Goal: Task Accomplishment & Management: Manage account settings

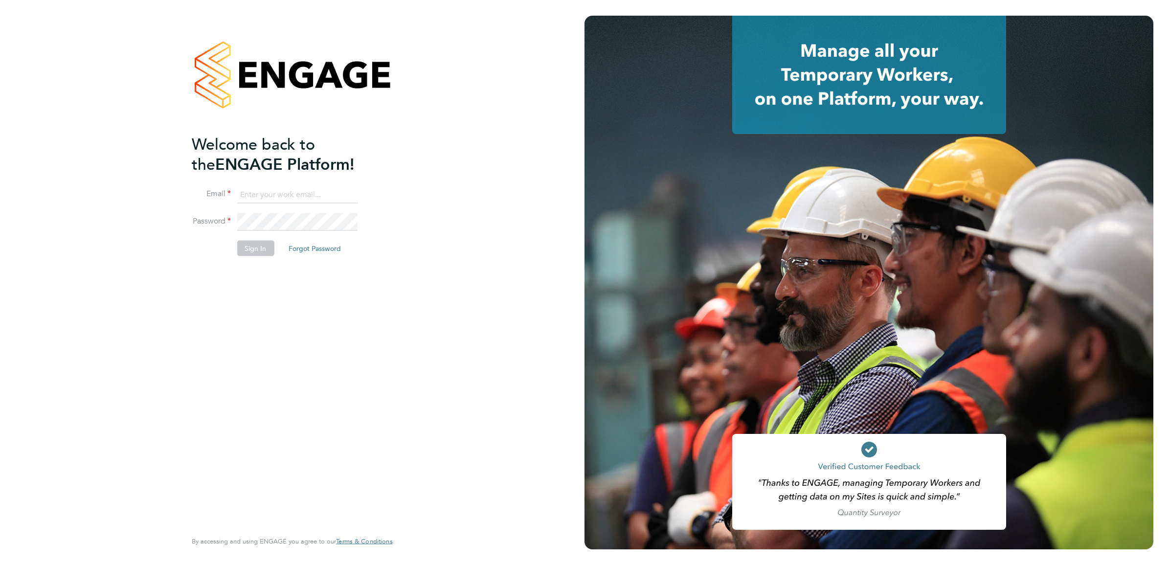
type input "[PERSON_NAME][DOMAIN_NAME][EMAIL_ADDRESS][PERSON_NAME][DOMAIN_NAME]"
click at [268, 275] on div "Welcome back to the ENGAGE Platform! Email [DOMAIN_NAME][EMAIL_ADDRESS][PERSON_…" at bounding box center [287, 331] width 191 height 395
click at [258, 243] on button "Sign In" at bounding box center [255, 249] width 37 height 16
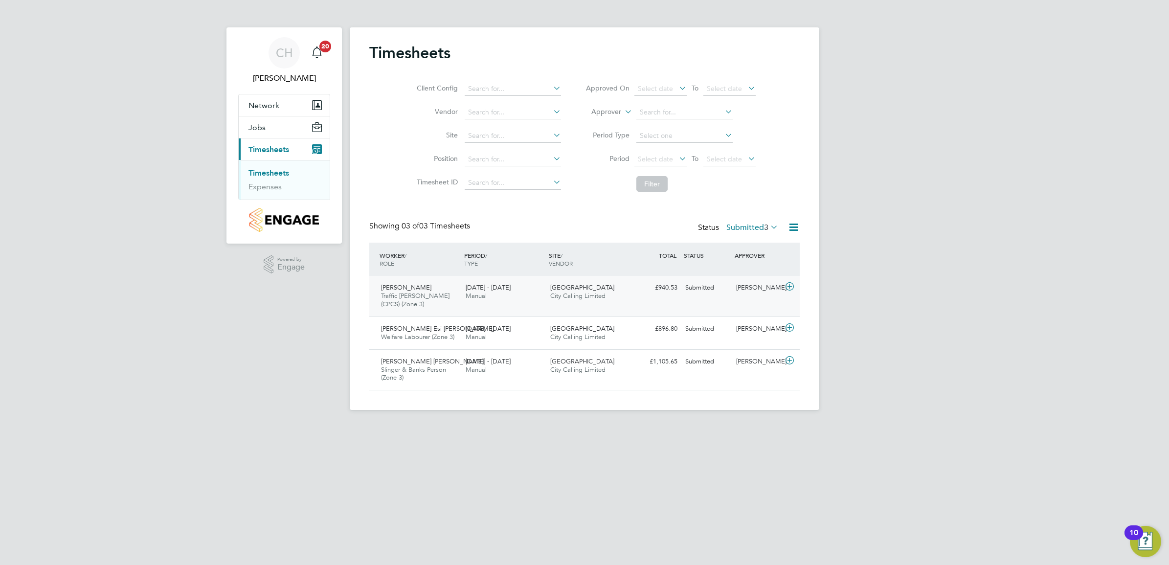
click at [463, 306] on div "Daniel Zere Kelati Traffic Marshall (CPCS) (Zone 3) 22 - 28 Sep 2025 22 - 28 Se…" at bounding box center [584, 296] width 431 height 41
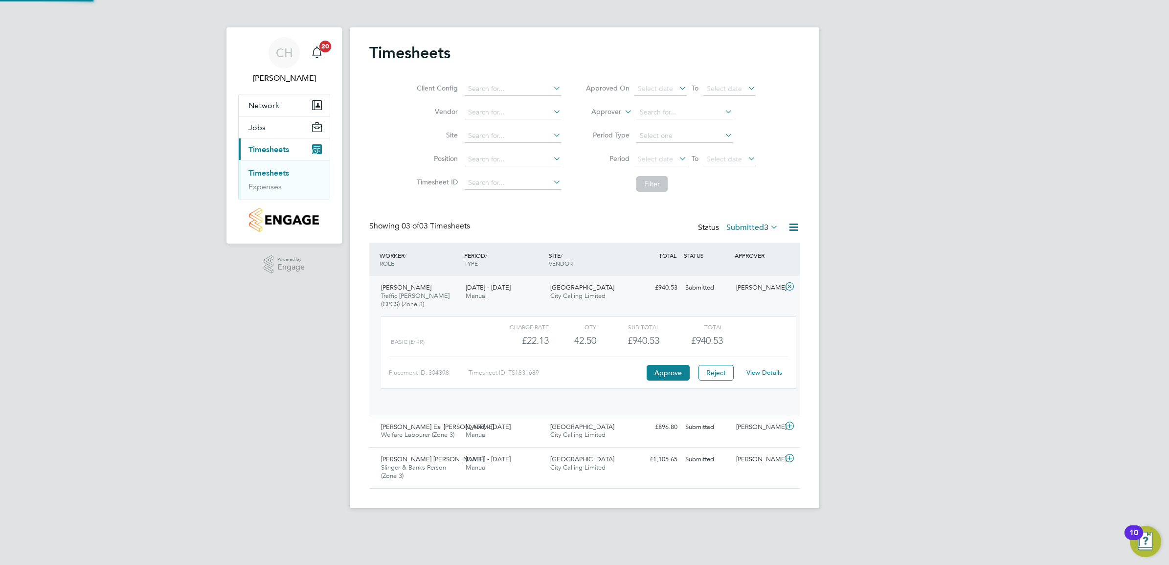
scroll to position [16, 95]
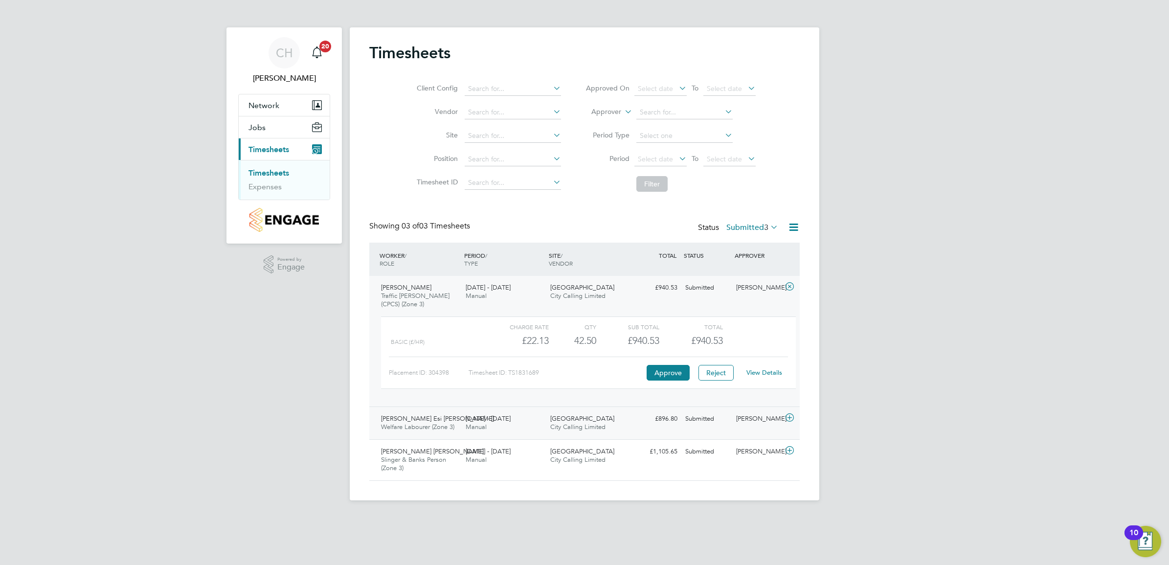
click at [536, 429] on div "22 - 28 Sep 2025 Manual" at bounding box center [504, 423] width 85 height 24
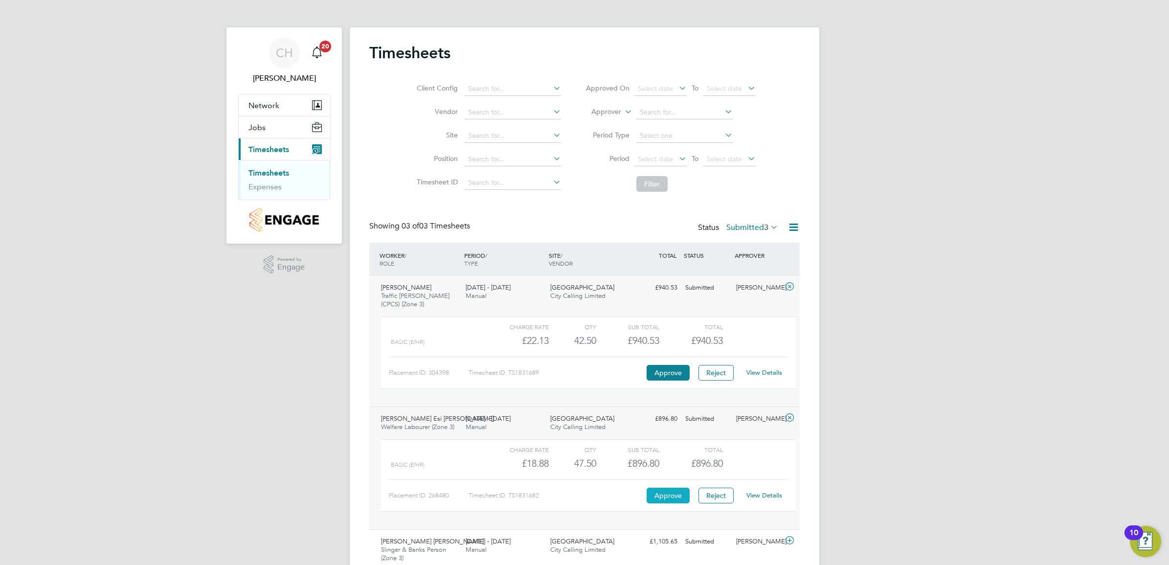
click at [676, 500] on button "Approve" at bounding box center [668, 496] width 43 height 16
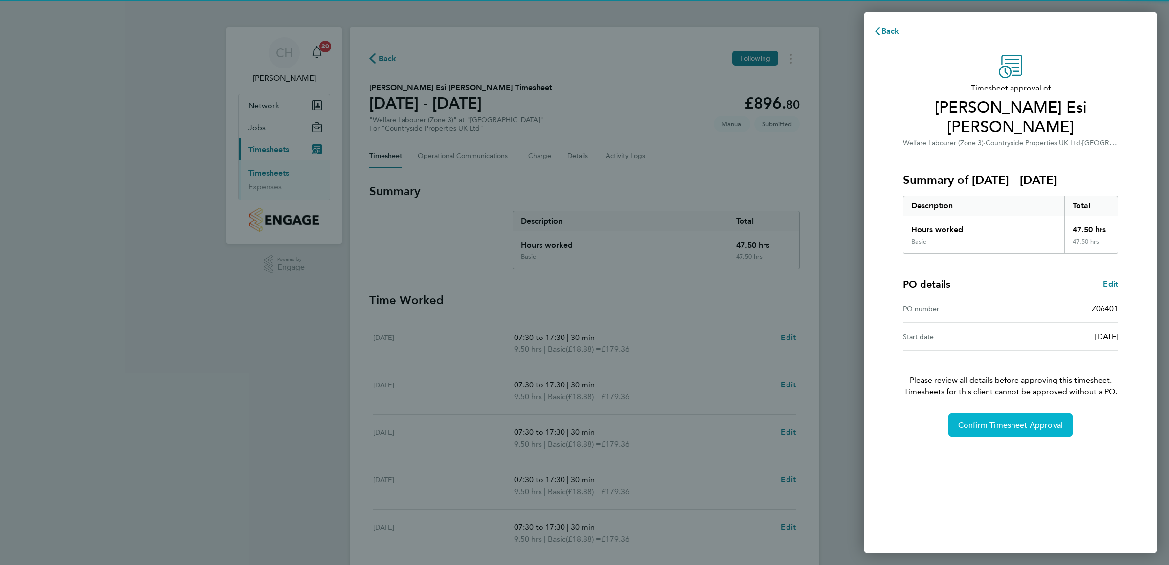
click at [1029, 420] on span "Confirm Timesheet Approval" at bounding box center [1011, 425] width 105 height 10
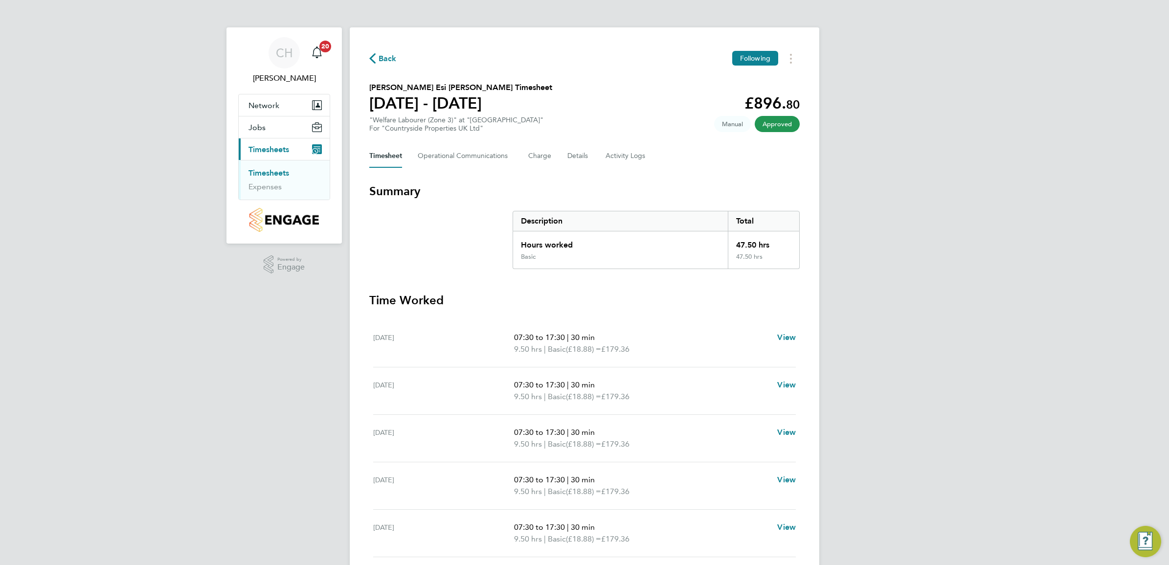
drag, startPoint x: 277, startPoint y: 172, endPoint x: 275, endPoint y: 155, distance: 17.7
click at [277, 172] on link "Timesheets" at bounding box center [269, 172] width 41 height 9
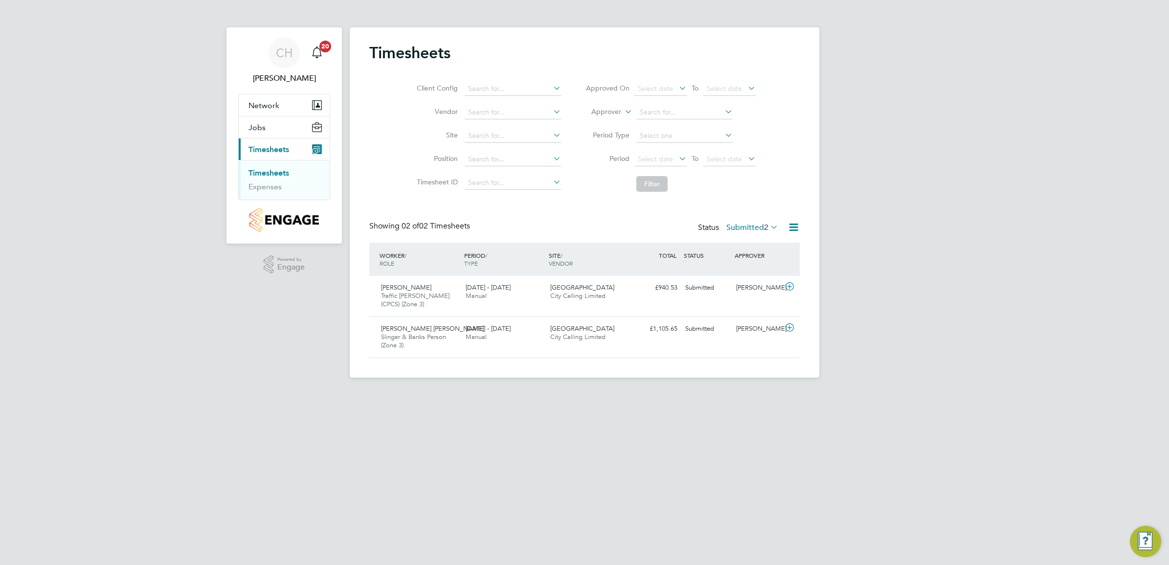
scroll to position [24, 85]
click at [452, 333] on span "[PERSON_NAME] [PERSON_NAME]" at bounding box center [432, 328] width 103 height 8
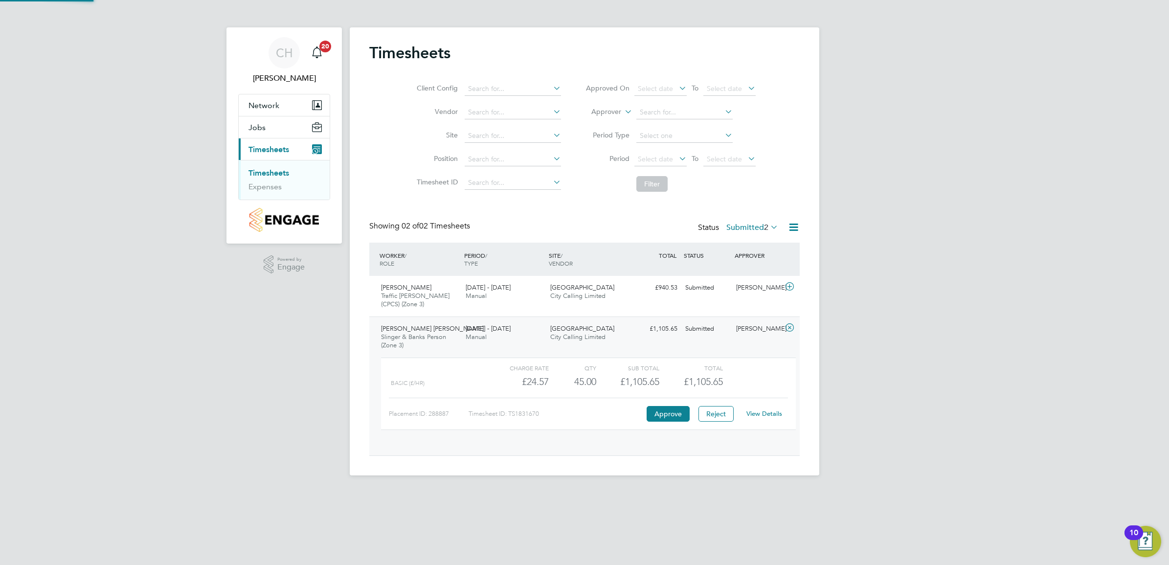
scroll to position [16, 95]
click at [766, 410] on link "View Details" at bounding box center [765, 414] width 36 height 8
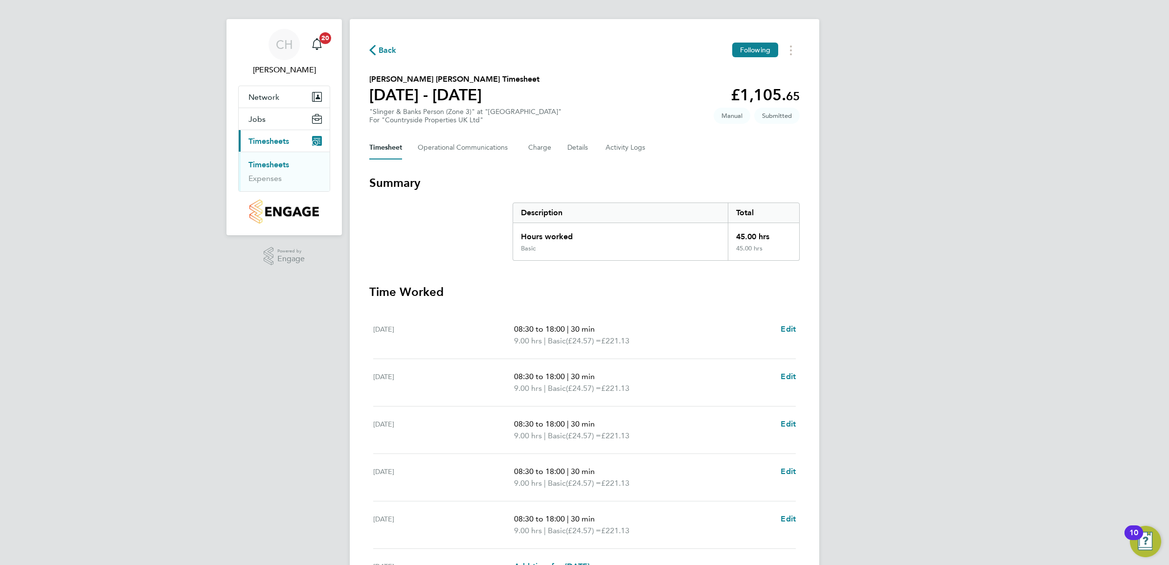
scroll to position [151, 0]
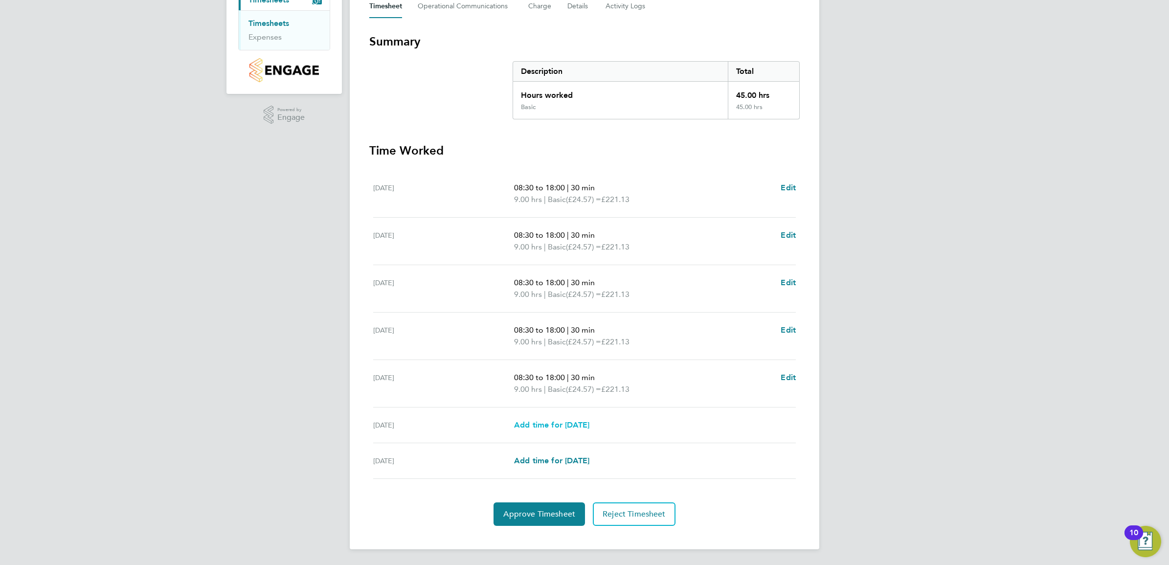
click at [566, 425] on span "Add time for [DATE]" at bounding box center [551, 424] width 75 height 9
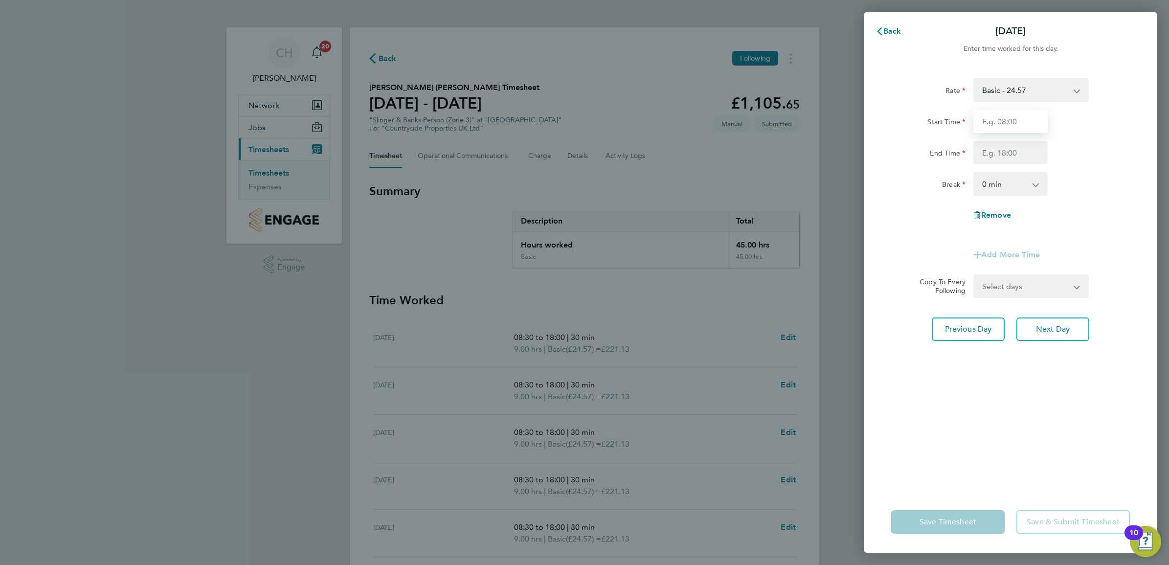
drag, startPoint x: 1003, startPoint y: 117, endPoint x: 1011, endPoint y: 120, distance: 8.7
click at [1003, 117] on input "Start Time" at bounding box center [1011, 121] width 74 height 23
drag, startPoint x: 648, startPoint y: 330, endPoint x: 656, endPoint y: 335, distance: 9.2
click at [648, 330] on div "Back Sat 27 Sep Enter time worked for this day. Rate Basic - 24.57 Start Time E…" at bounding box center [584, 282] width 1169 height 565
click at [901, 28] on span "Back" at bounding box center [893, 30] width 18 height 9
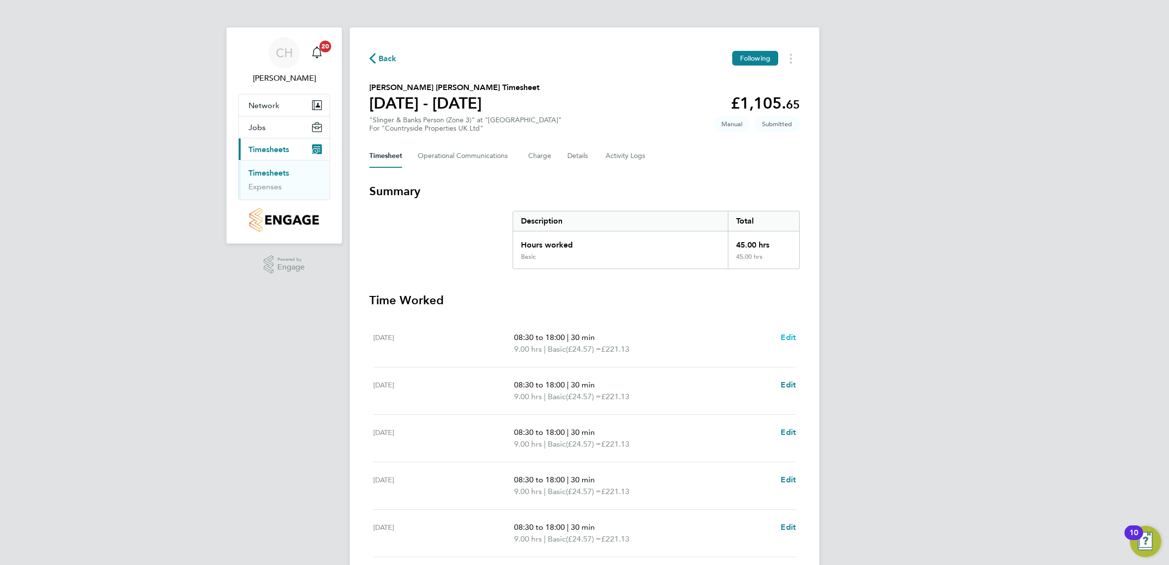
click at [795, 337] on span "Edit" at bounding box center [788, 337] width 15 height 9
select select "30"
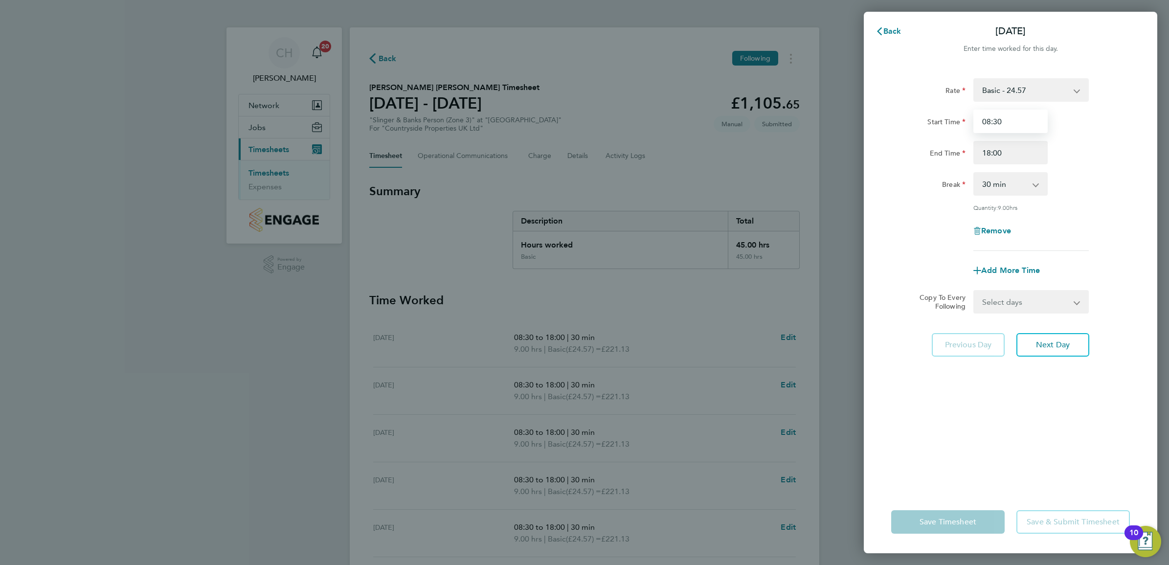
click at [990, 119] on input "08:30" at bounding box center [1011, 121] width 74 height 23
type input "07:30"
click at [990, 153] on input "18:00" at bounding box center [1011, 152] width 74 height 23
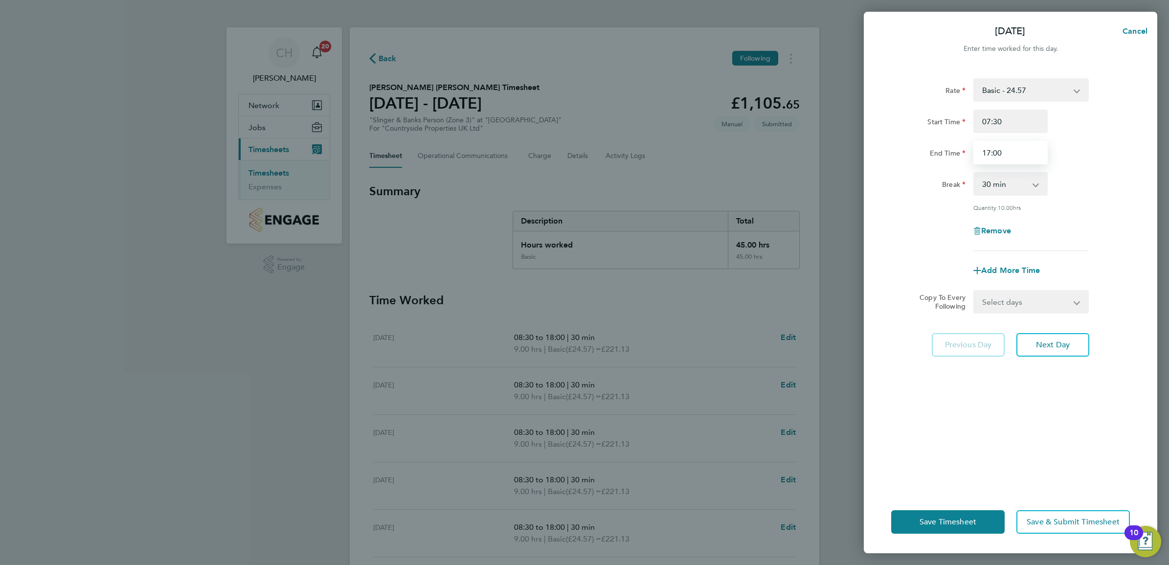
type input "17:00"
click at [1097, 188] on div "Break 0 min 15 min 30 min 45 min 60 min 75 min 90 min" at bounding box center [1011, 183] width 247 height 23
click at [1035, 297] on select "Select days Day Weekday (Mon-Fri) Weekend (Sat-Sun) Tuesday Wednesday Thursday …" at bounding box center [1026, 302] width 103 height 22
select select "WEEKDAY"
click at [975, 291] on select "Select days Day Weekday (Mon-Fri) Weekend (Sat-Sun) Tuesday Wednesday Thursday …" at bounding box center [1026, 302] width 103 height 22
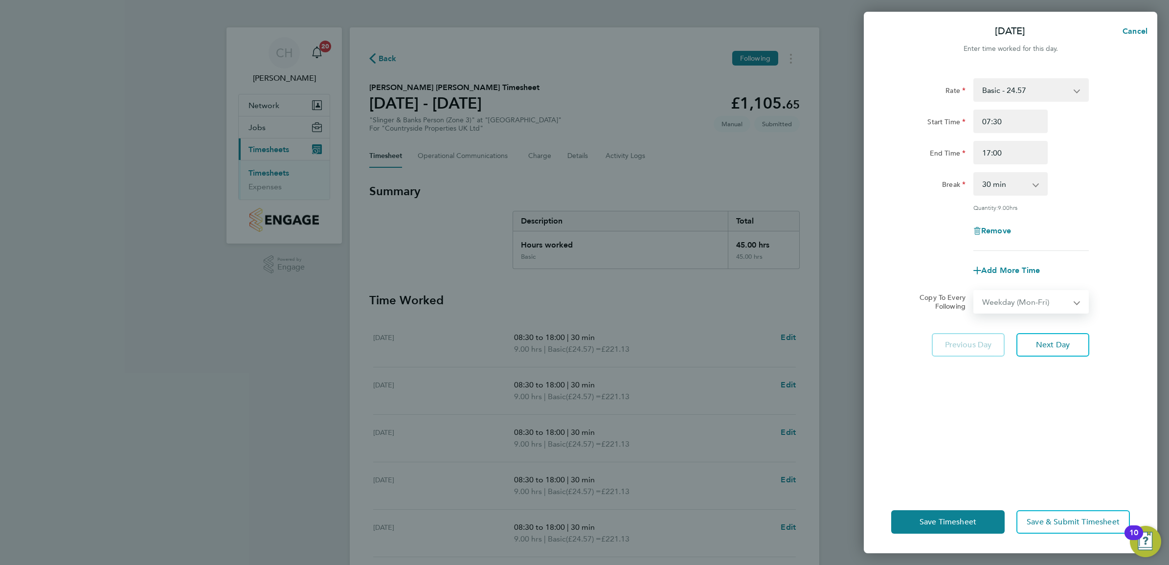
select select "2025-09-28"
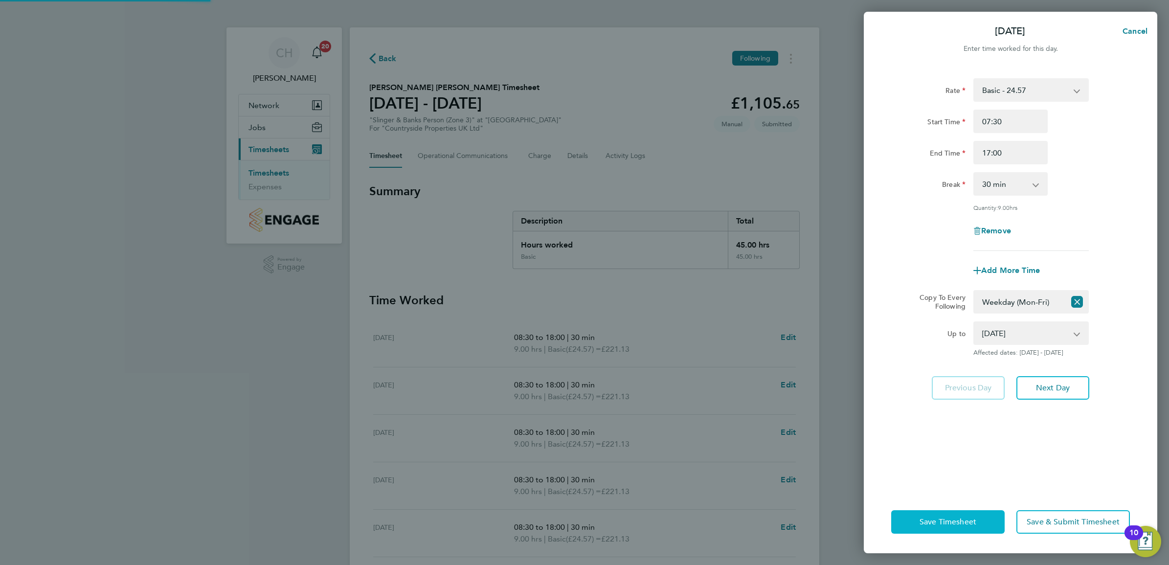
click at [999, 522] on button "Save Timesheet" at bounding box center [948, 521] width 114 height 23
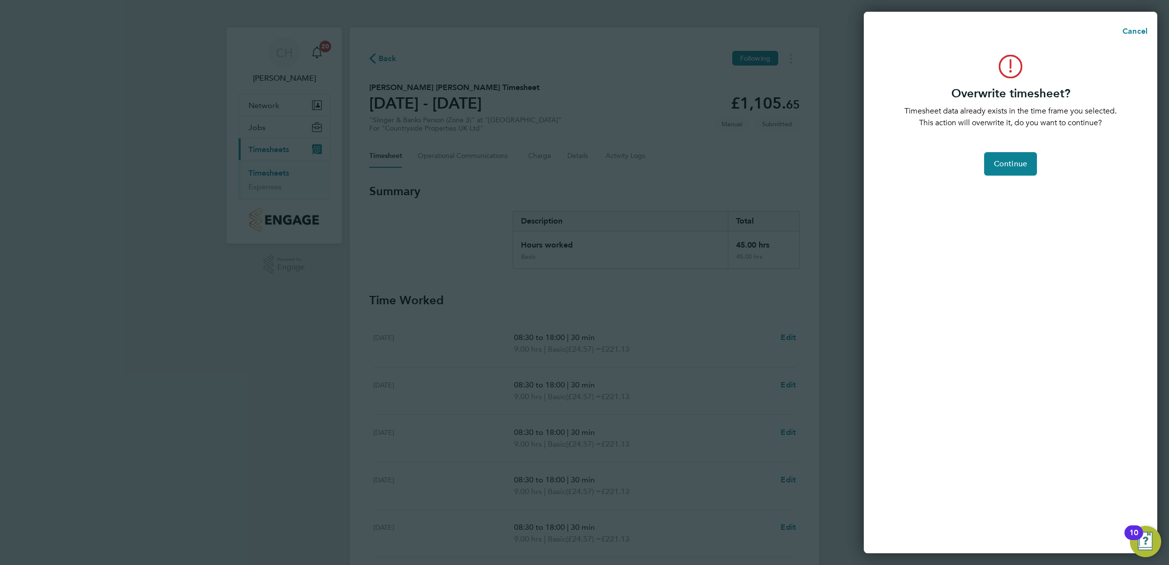
drag, startPoint x: 1016, startPoint y: 182, endPoint x: 1017, endPoint y: 167, distance: 14.7
click at [1016, 178] on div "Overwrite timesheet? Timesheet data already exists in the time frame you select…" at bounding box center [1011, 298] width 294 height 510
click at [1017, 167] on span "Continue" at bounding box center [1010, 164] width 33 height 10
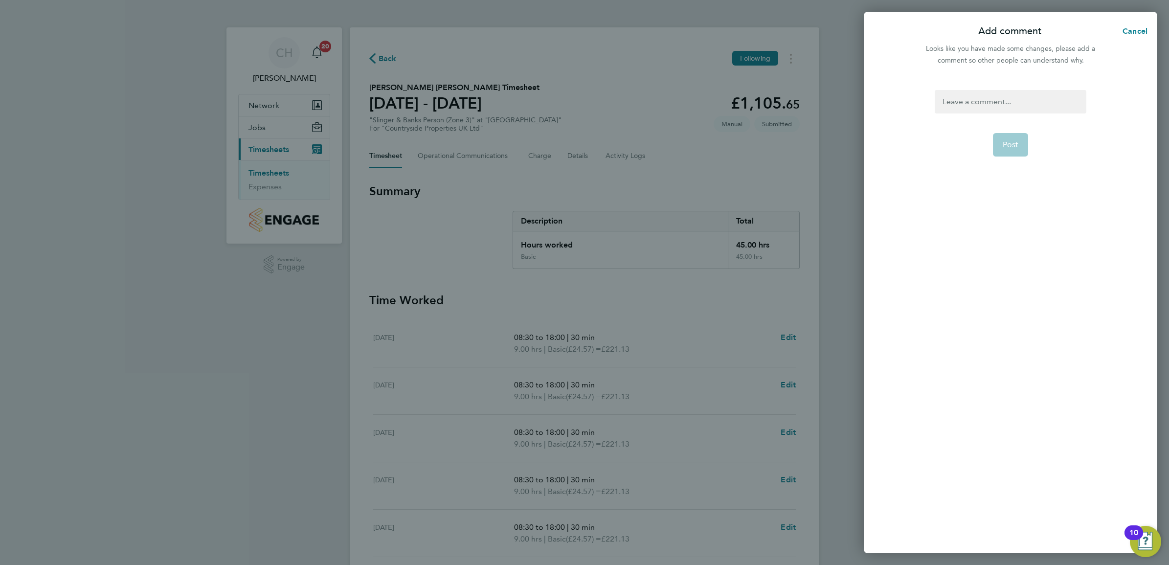
click at [1008, 105] on div at bounding box center [1010, 101] width 151 height 23
click at [1007, 105] on div at bounding box center [1010, 101] width 151 height 23
click at [1016, 236] on form ". Post" at bounding box center [1010, 240] width 159 height 301
click at [1023, 147] on button "Post" at bounding box center [1011, 144] width 36 height 23
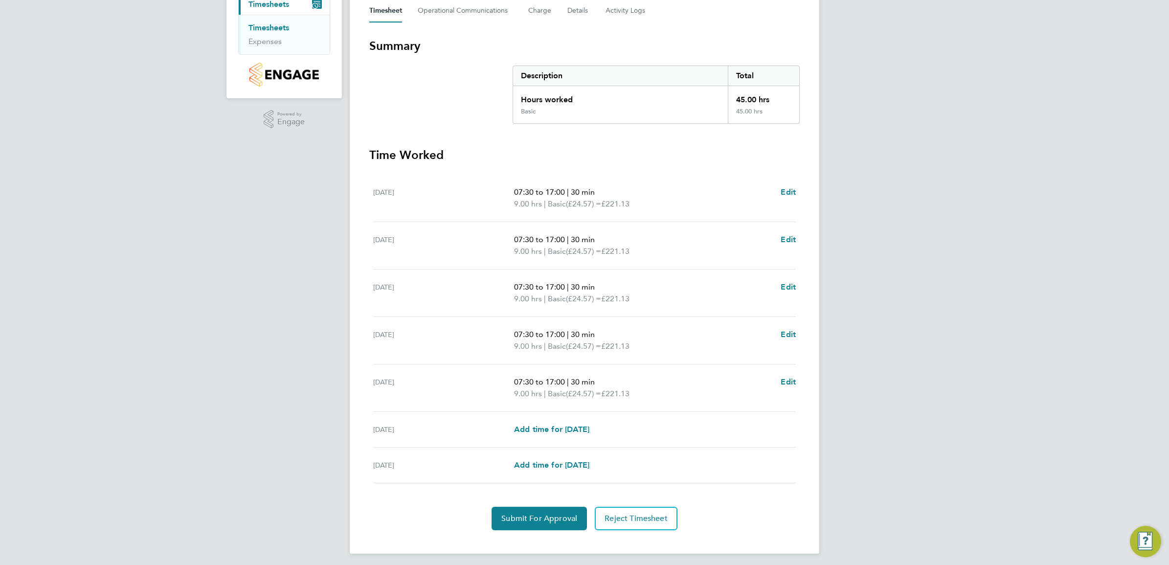
scroll to position [151, 0]
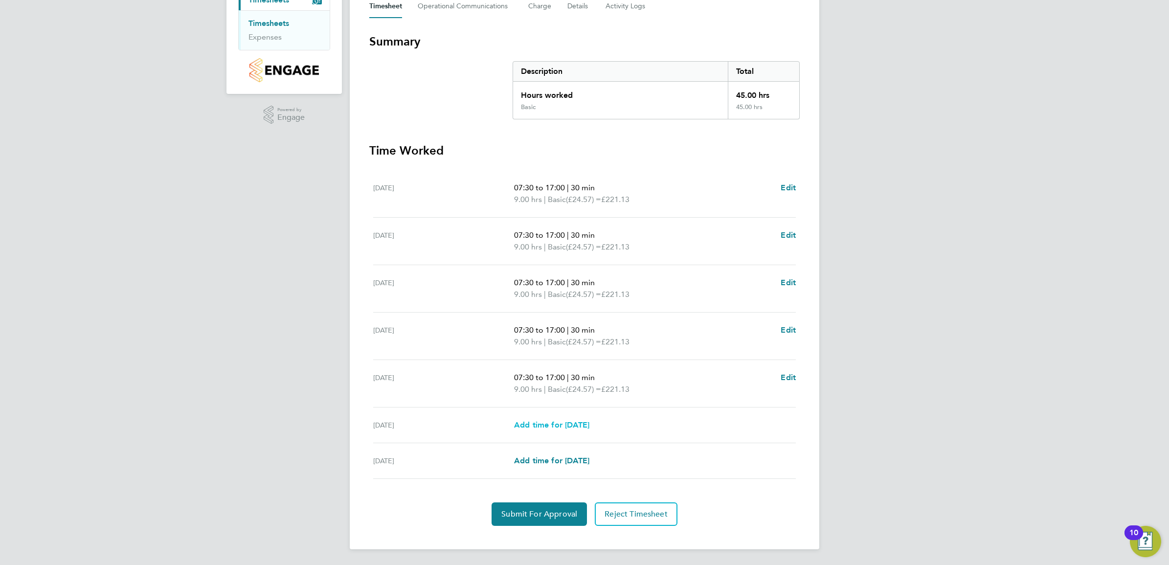
click at [540, 429] on span "Add time for Sat 27 Sep" at bounding box center [551, 424] width 75 height 9
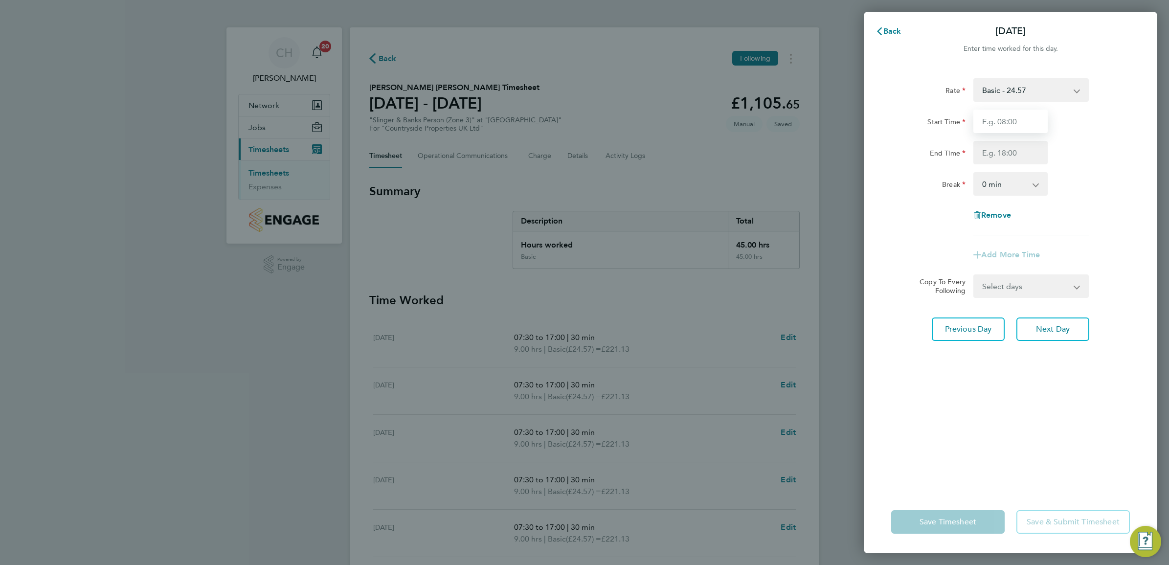
click at [1005, 122] on input "Start Time" at bounding box center [1011, 121] width 74 height 23
type input "07:30"
type input "17:00"
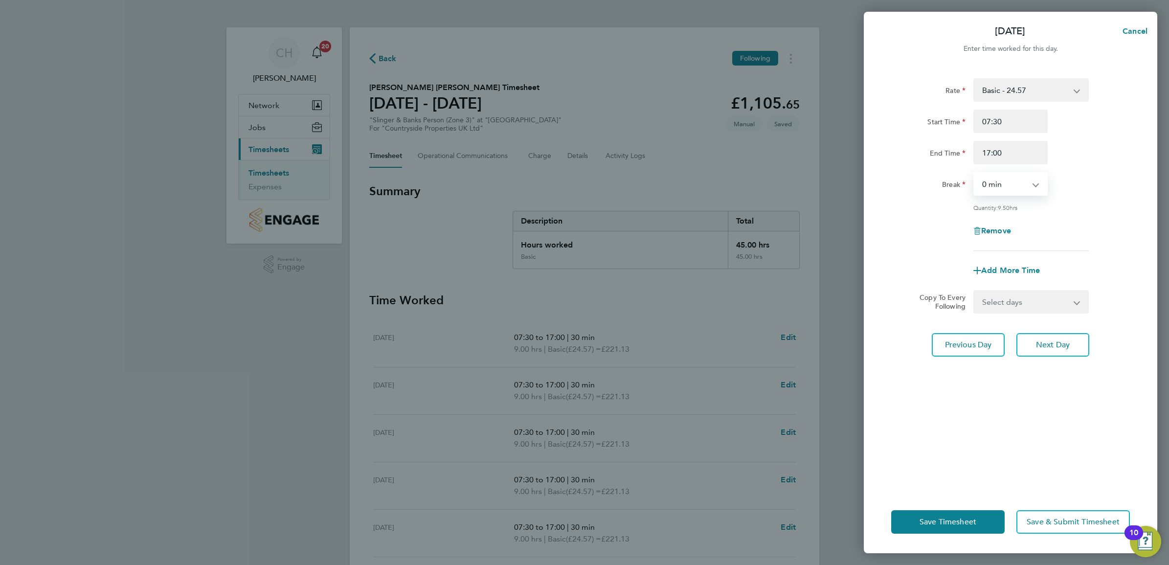
click at [992, 194] on select "0 min 15 min 30 min 45 min 60 min 75 min 90 min" at bounding box center [1005, 184] width 61 height 22
select select "30"
click at [975, 173] on select "0 min 15 min 30 min 45 min 60 min 75 min 90 min" at bounding box center [1005, 184] width 61 height 22
click at [989, 154] on input "17:00" at bounding box center [1011, 152] width 74 height 23
type input "16:00"
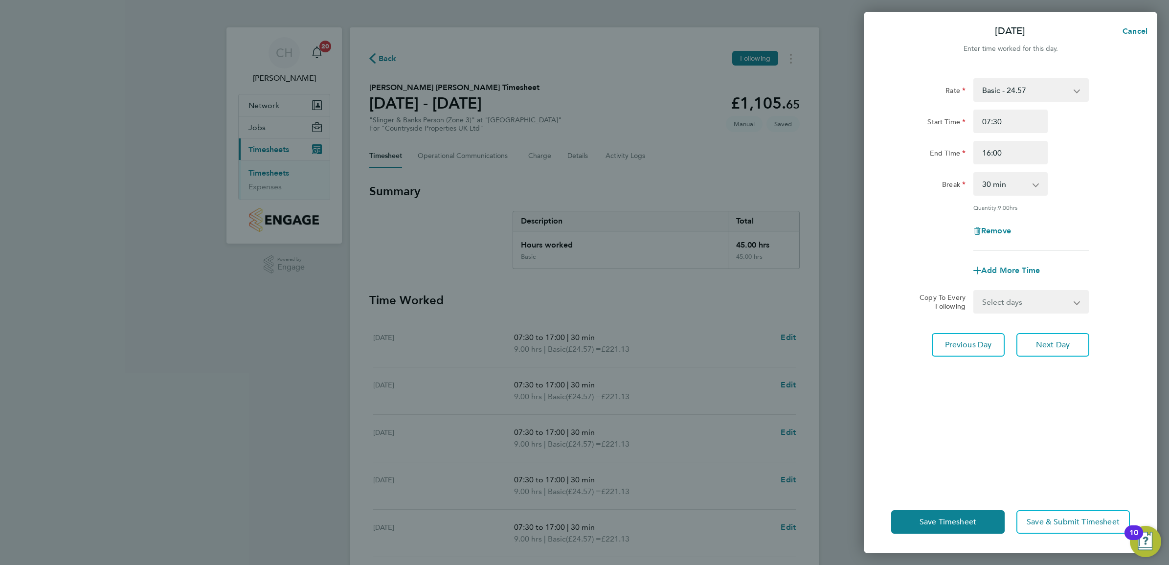
click at [1085, 157] on div "End Time 16:00" at bounding box center [1011, 152] width 247 height 23
click at [1053, 524] on span "Save & Submit Timesheet" at bounding box center [1073, 522] width 93 height 10
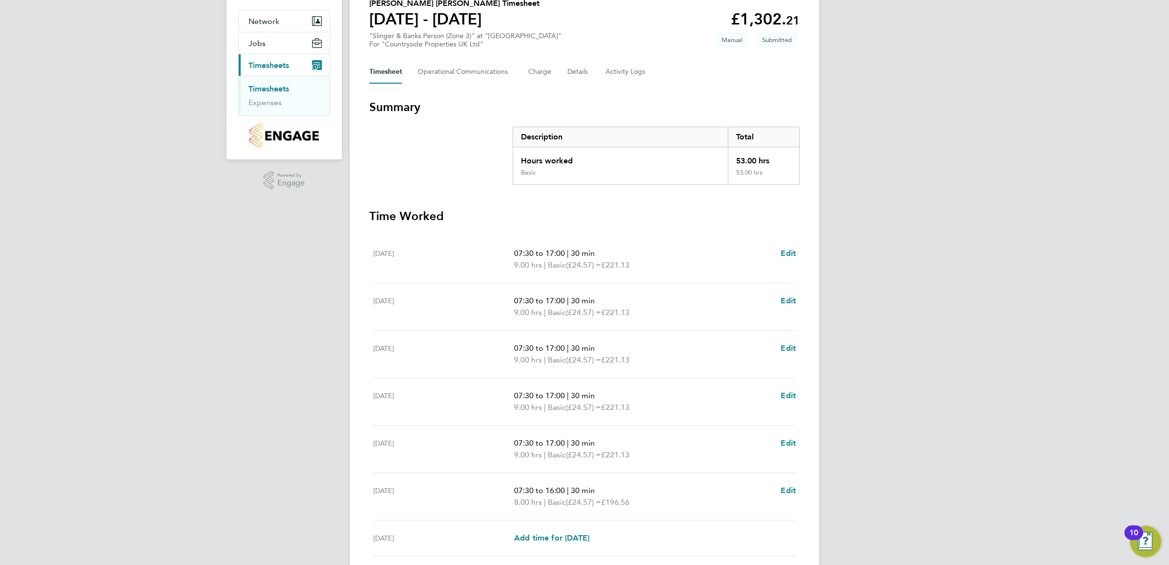
scroll to position [162, 0]
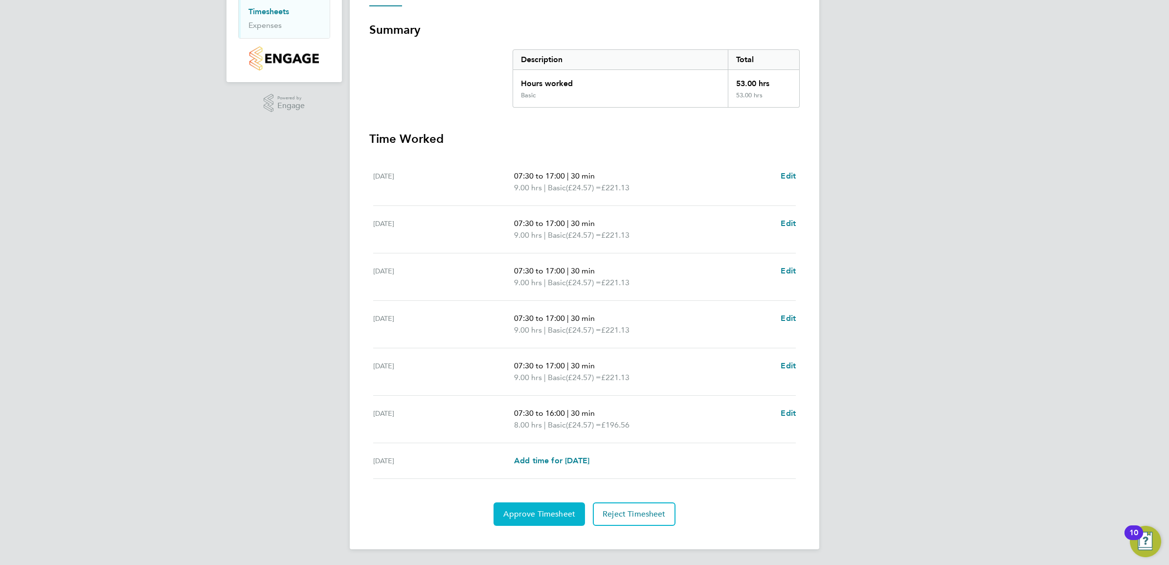
click at [533, 512] on span "Approve Timesheet" at bounding box center [539, 514] width 72 height 10
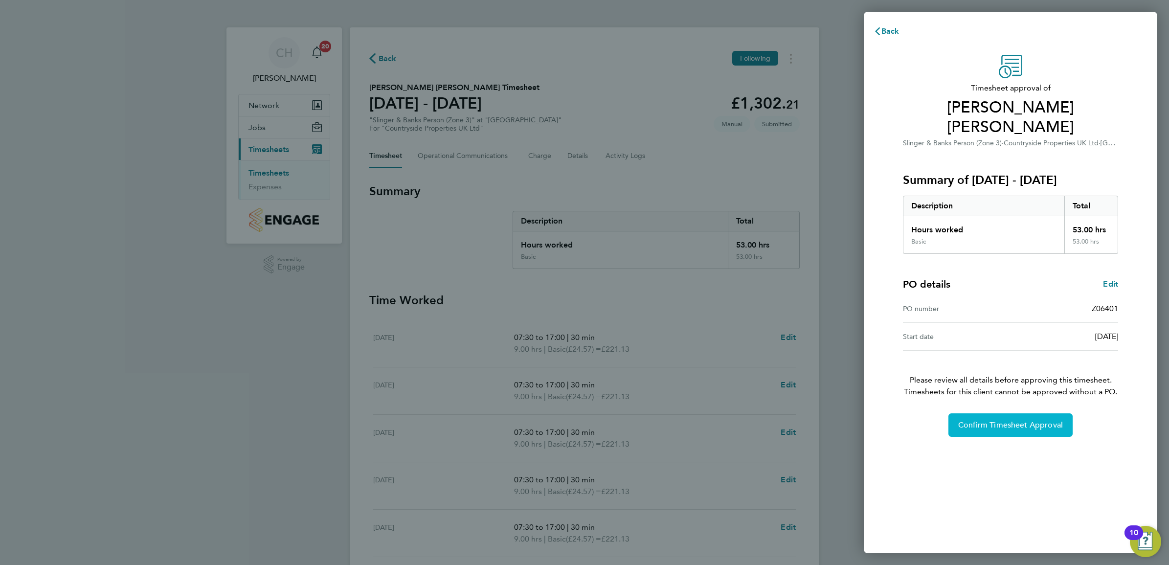
click at [960, 420] on span "Confirm Timesheet Approval" at bounding box center [1011, 425] width 105 height 10
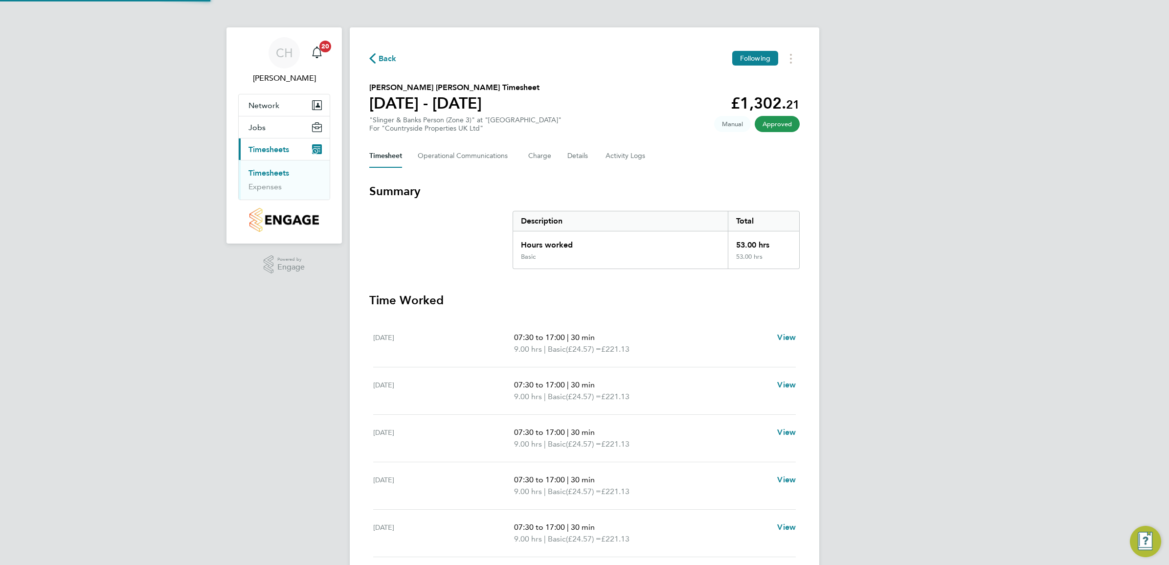
click at [282, 174] on link "Timesheets" at bounding box center [269, 172] width 41 height 9
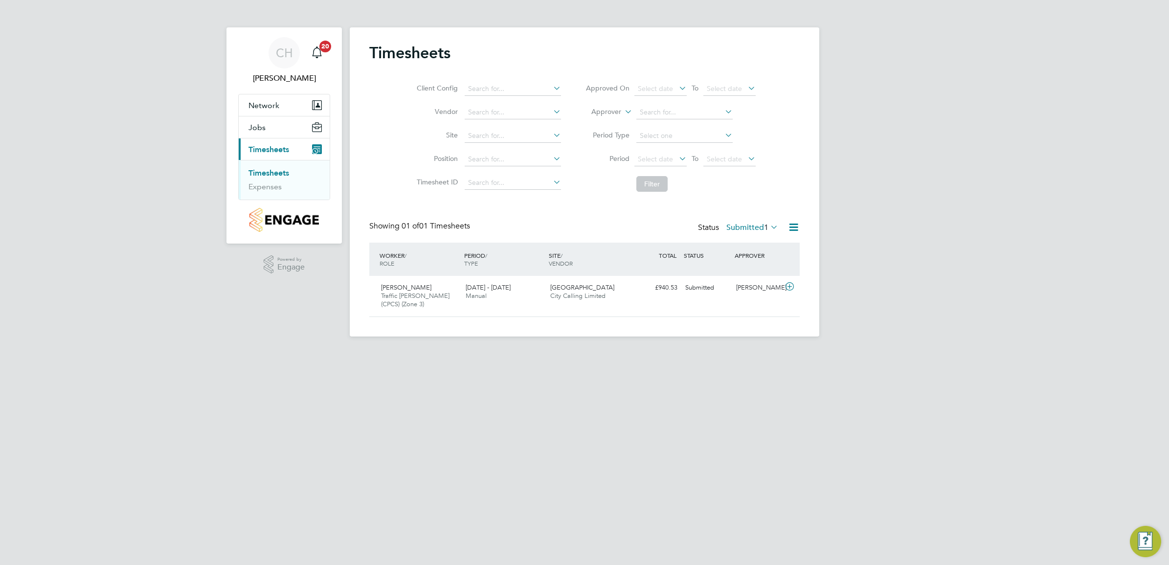
scroll to position [24, 85]
click at [491, 297] on div "22 - 28 Sep 2025 Manual" at bounding box center [504, 292] width 85 height 24
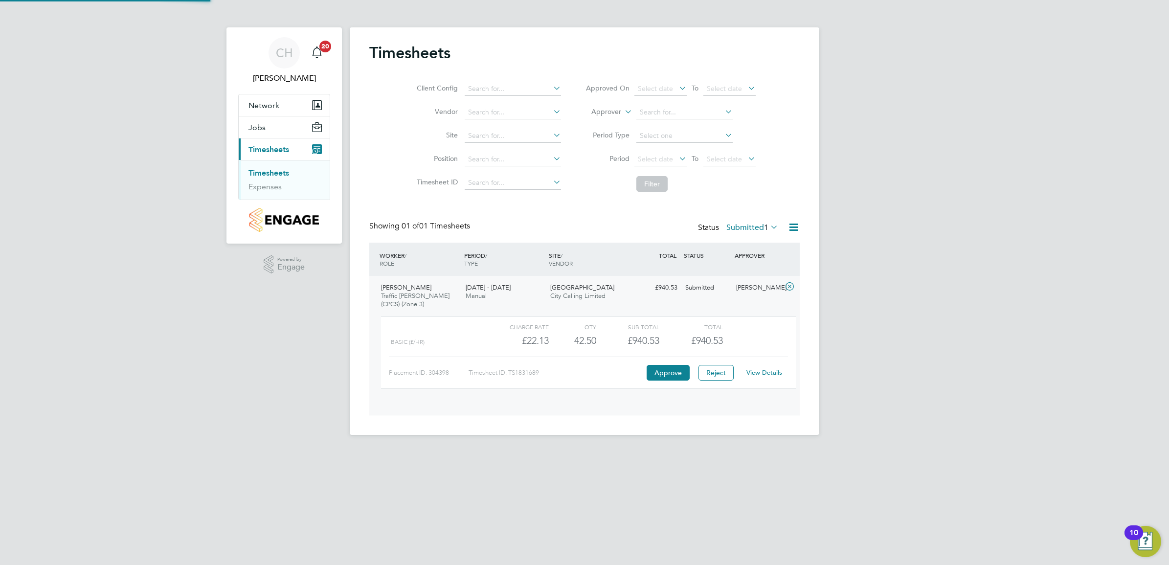
scroll to position [16, 95]
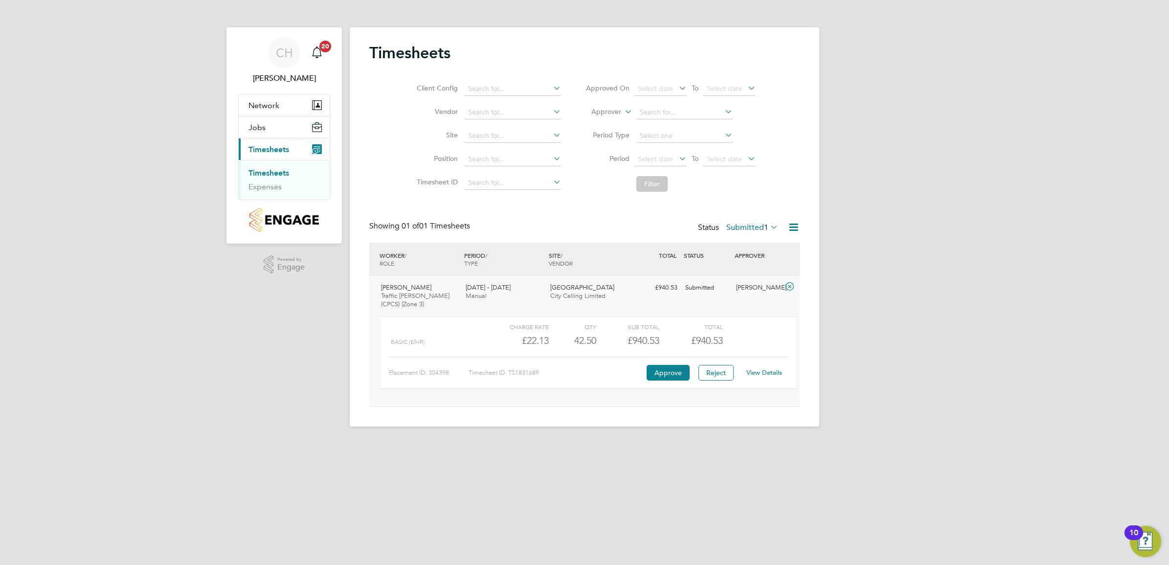
click at [766, 373] on link "View Details" at bounding box center [765, 372] width 36 height 8
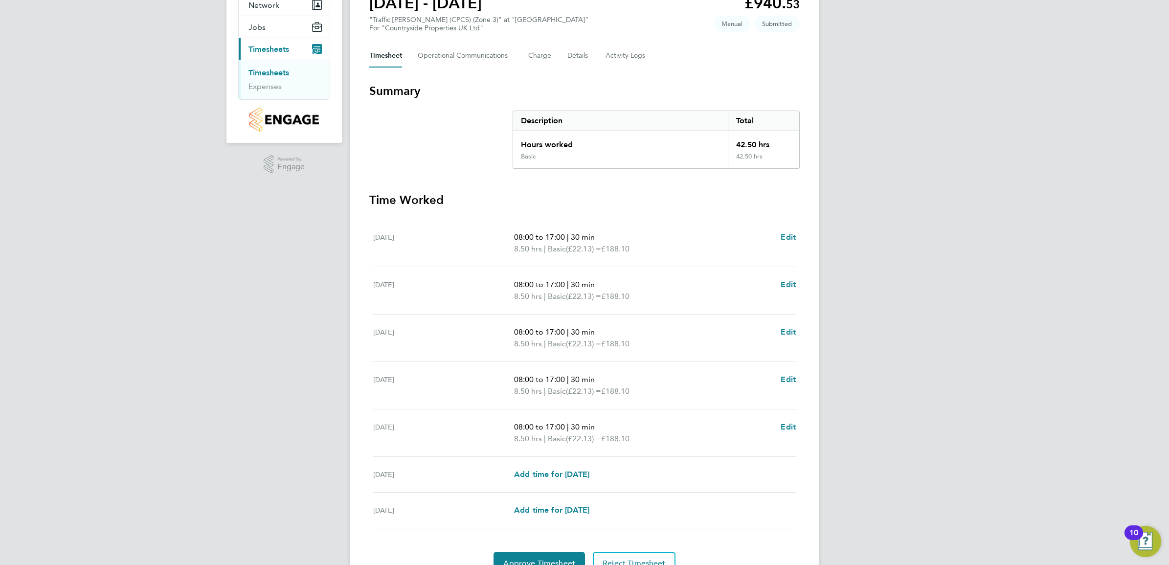
scroll to position [122, 0]
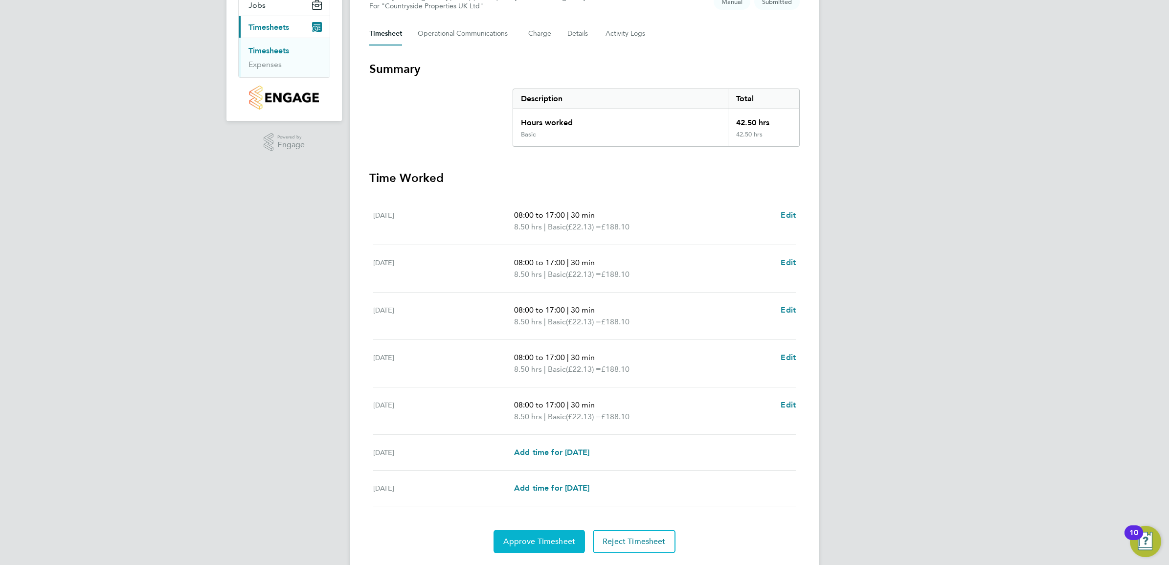
click at [558, 545] on span "Approve Timesheet" at bounding box center [539, 542] width 72 height 10
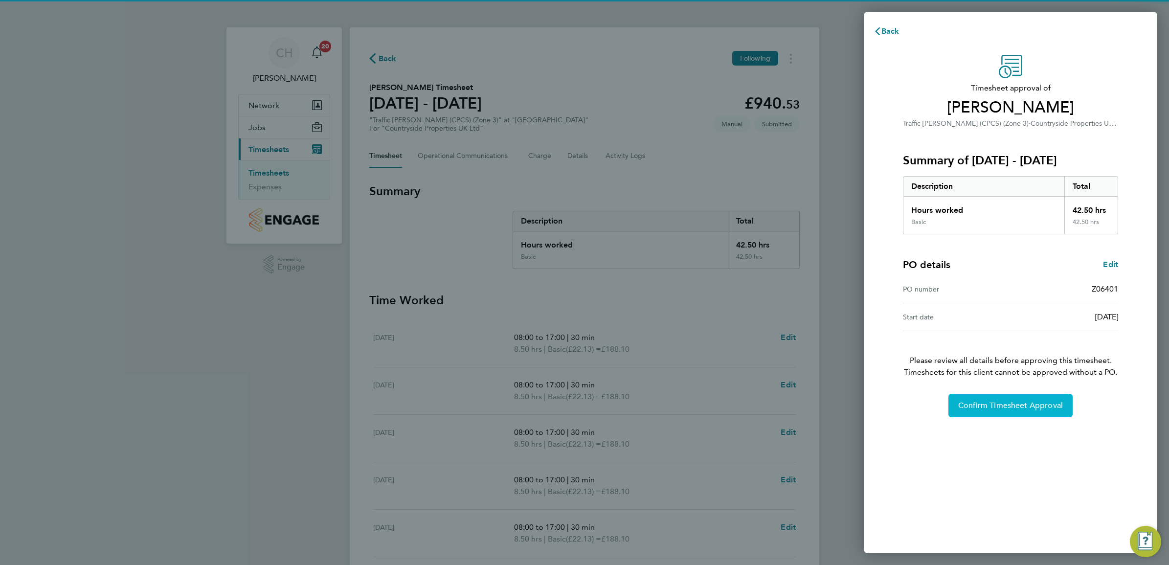
click at [989, 399] on button "Confirm Timesheet Approval" at bounding box center [1011, 405] width 124 height 23
